Goal: Register for event/course

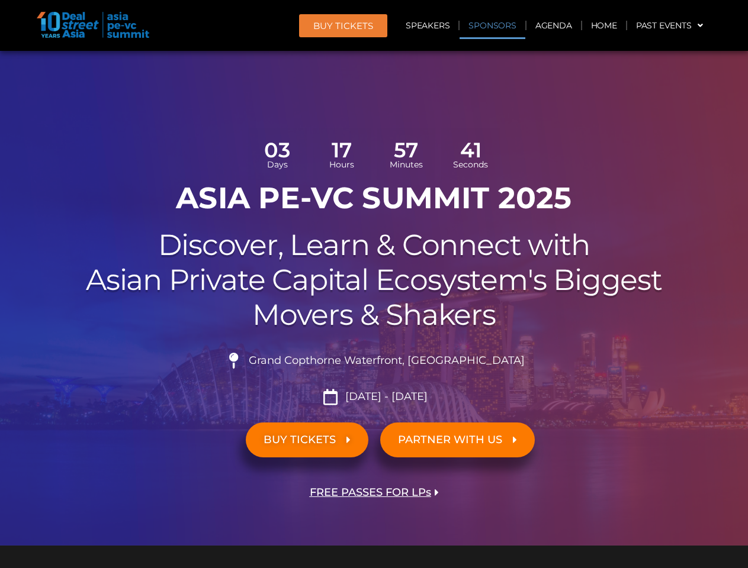
scroll to position [8380, 0]
